Goal: Find specific page/section: Find specific page/section

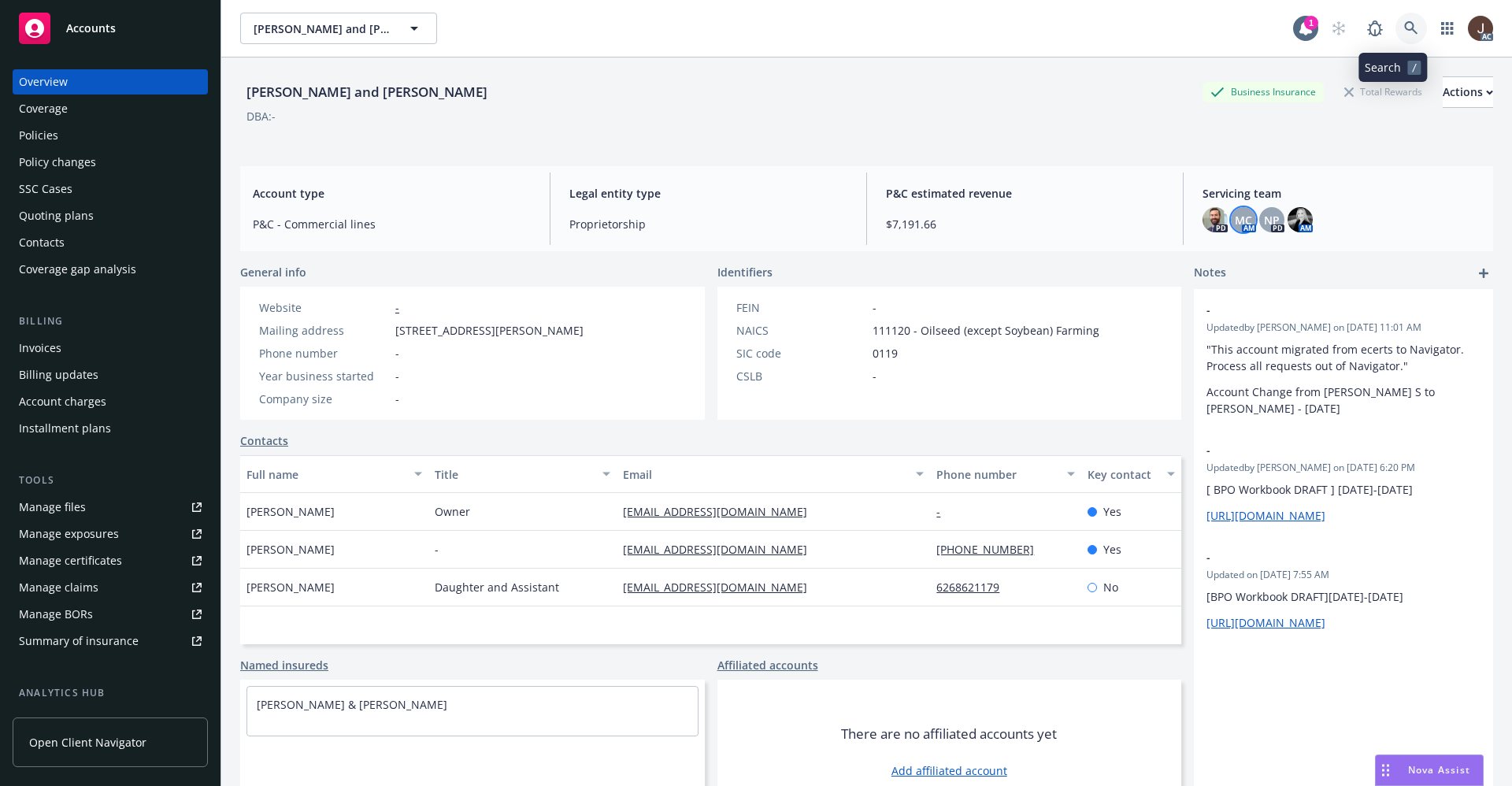
click at [1398, 37] on link at bounding box center [1410, 28] width 31 height 31
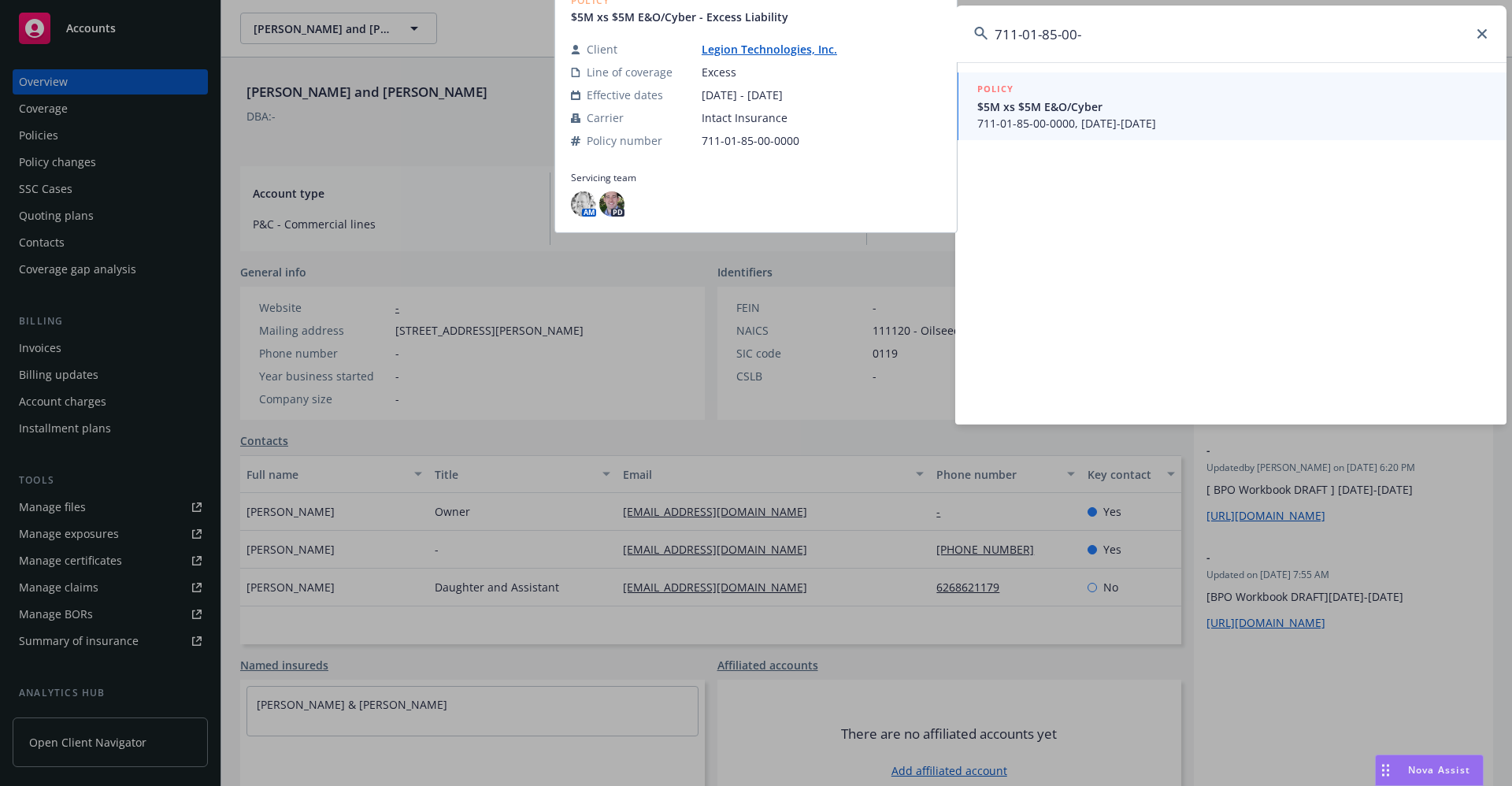
type input "711-01-85-00-"
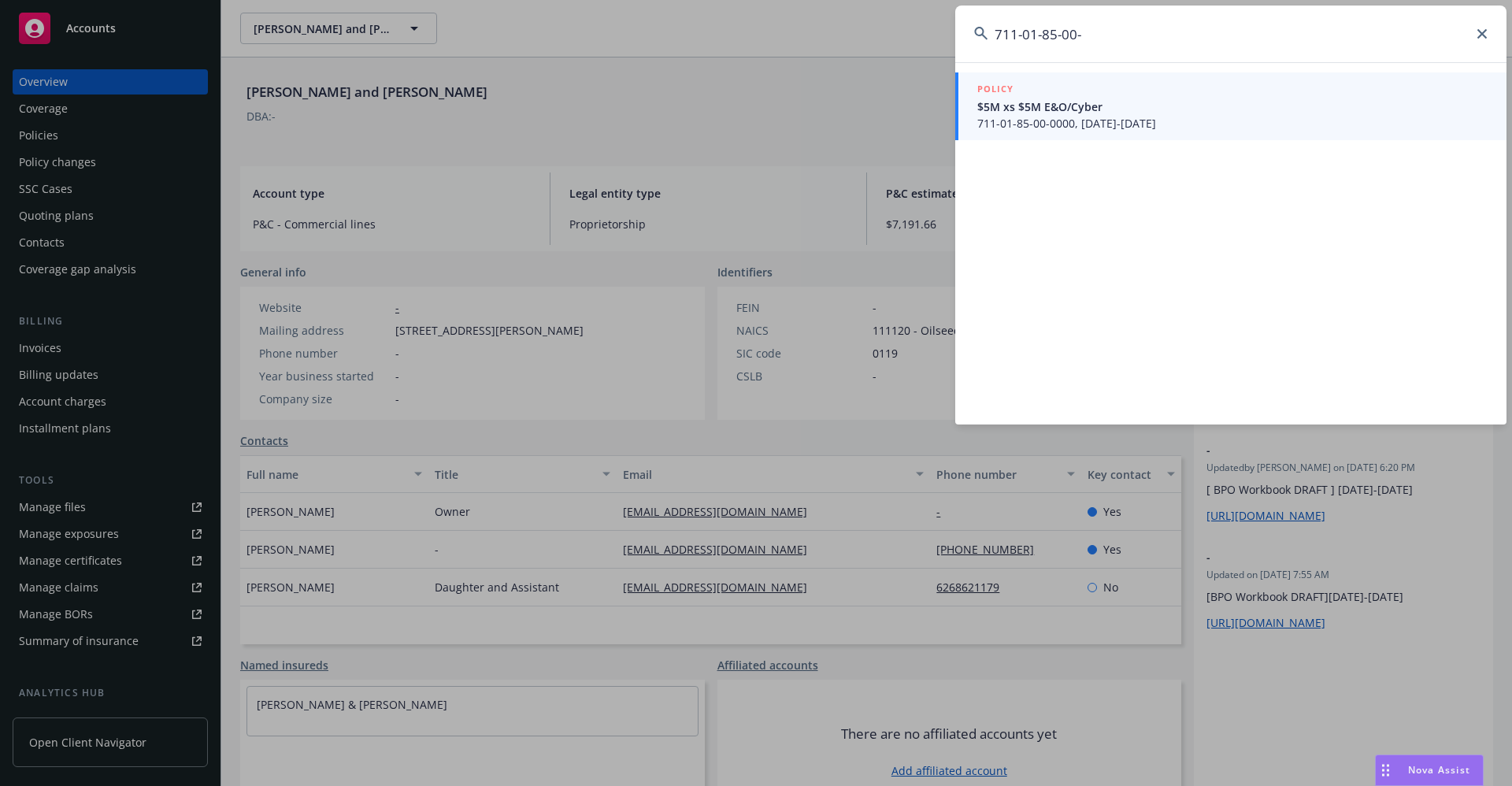
click at [1046, 121] on span "711-01-85-00-0000, [DATE]-[DATE]" at bounding box center [1233, 123] width 510 height 16
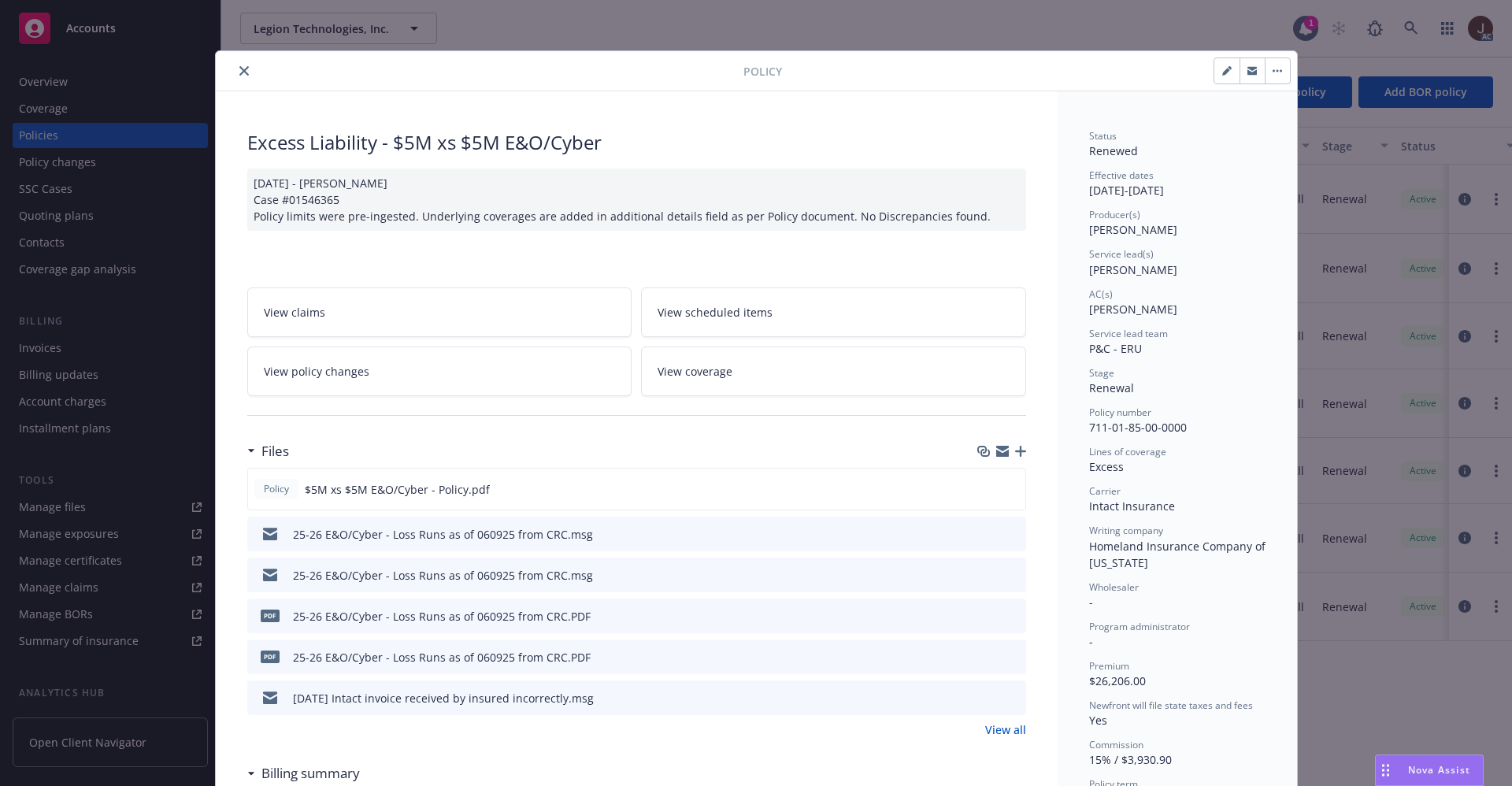
click at [239, 66] on icon "close" at bounding box center [243, 71] width 10 height 10
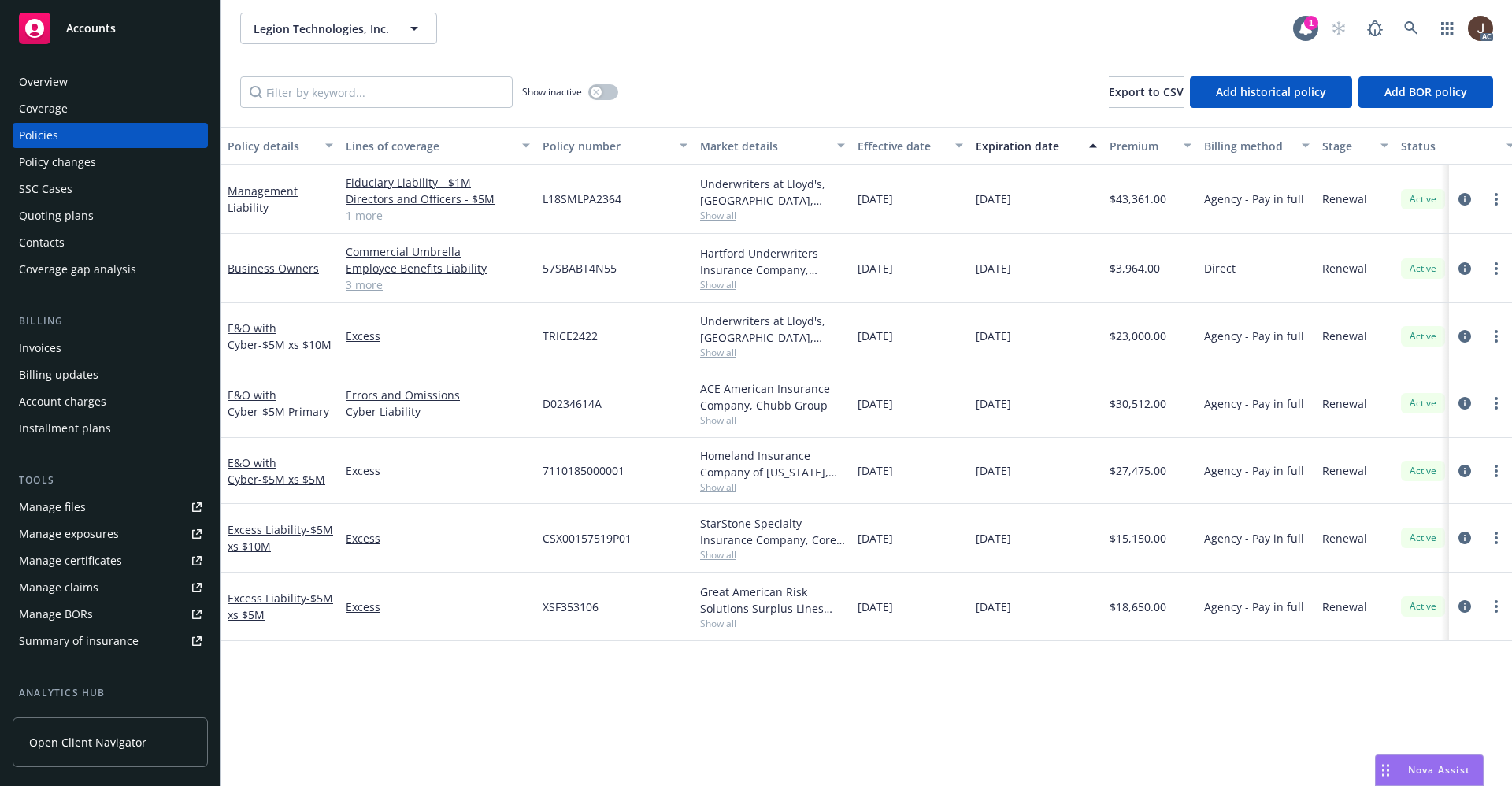
click at [29, 133] on div "Policies" at bounding box center [39, 136] width 40 height 25
click at [29, 141] on div "Policies" at bounding box center [39, 136] width 40 height 25
click at [1408, 29] on icon at bounding box center [1411, 29] width 14 height 14
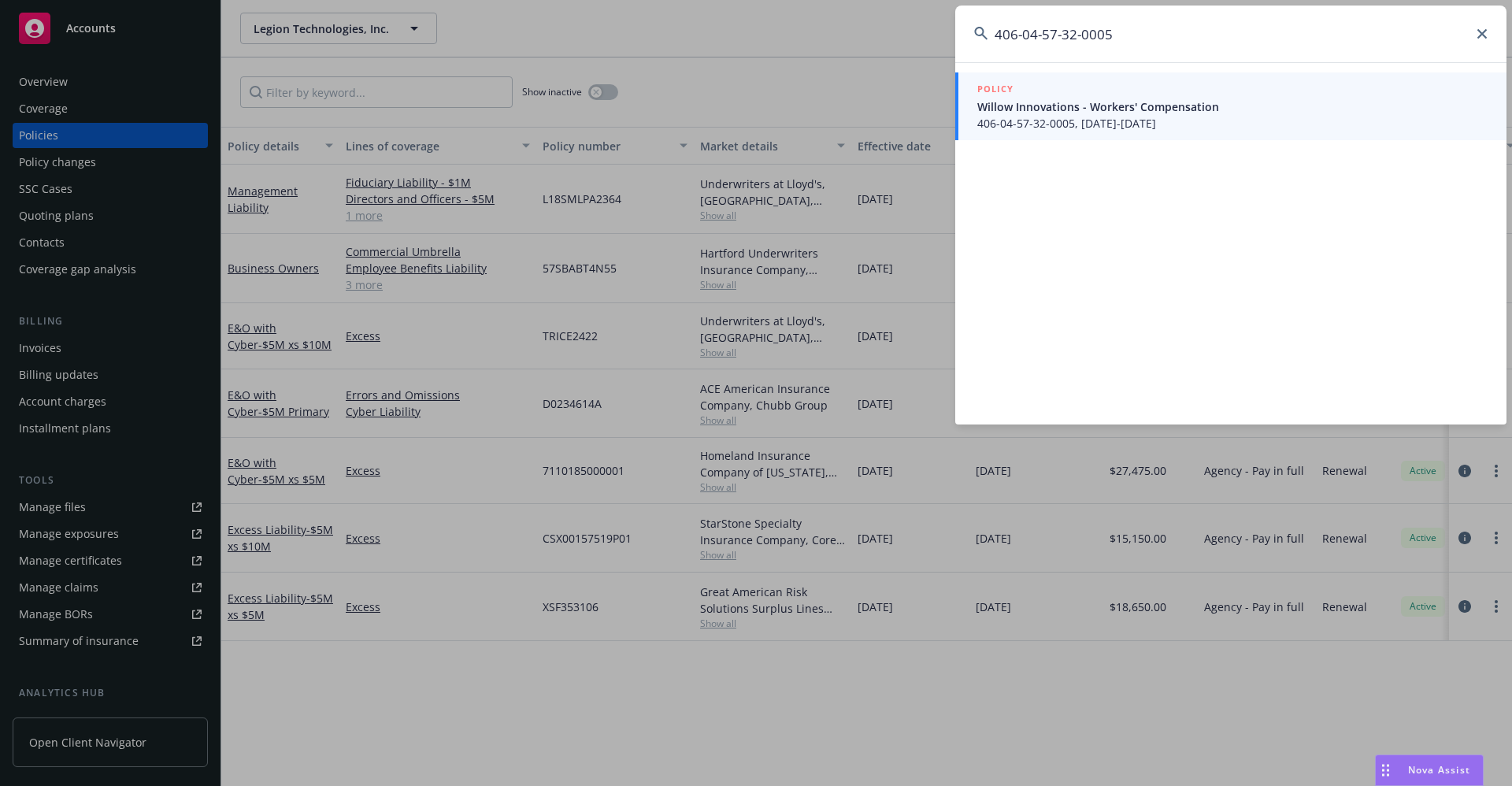
type input "406-04-57-32-0005"
